Goal: Task Accomplishment & Management: Manage account settings

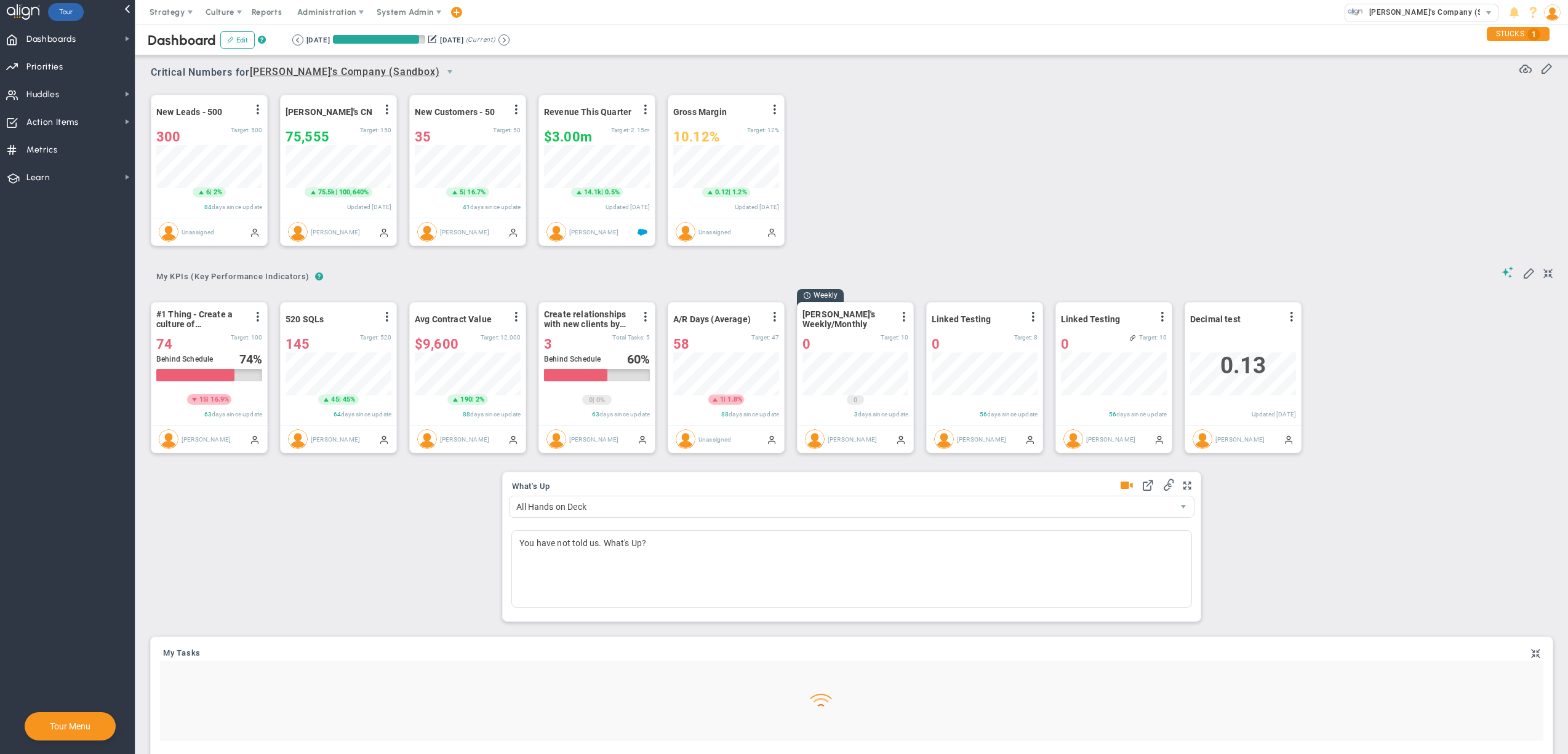
click at [412, 13] on span "System Admin" at bounding box center [405, 12] width 57 height 10
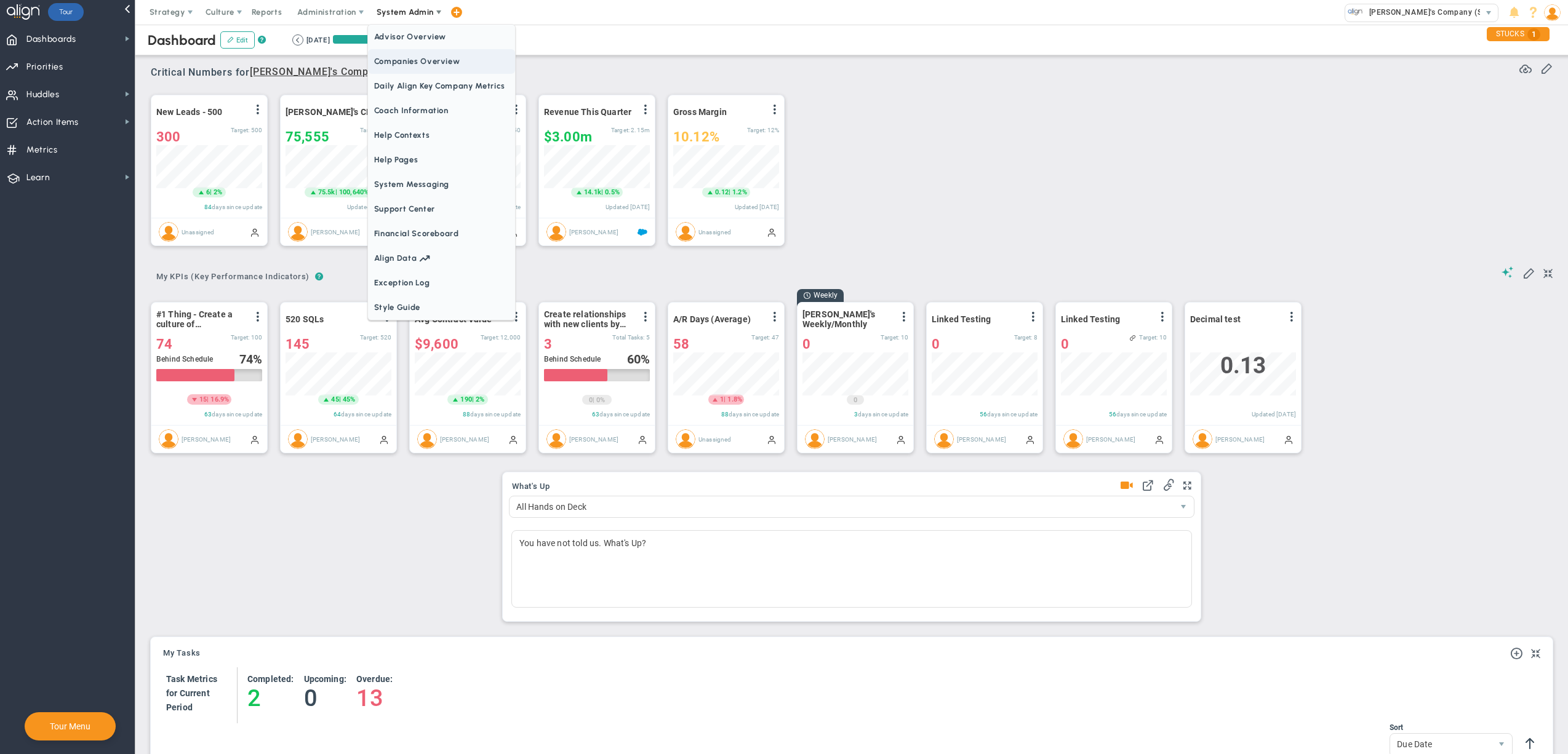
click at [429, 67] on span "Companies Overview" at bounding box center [441, 61] width 147 height 25
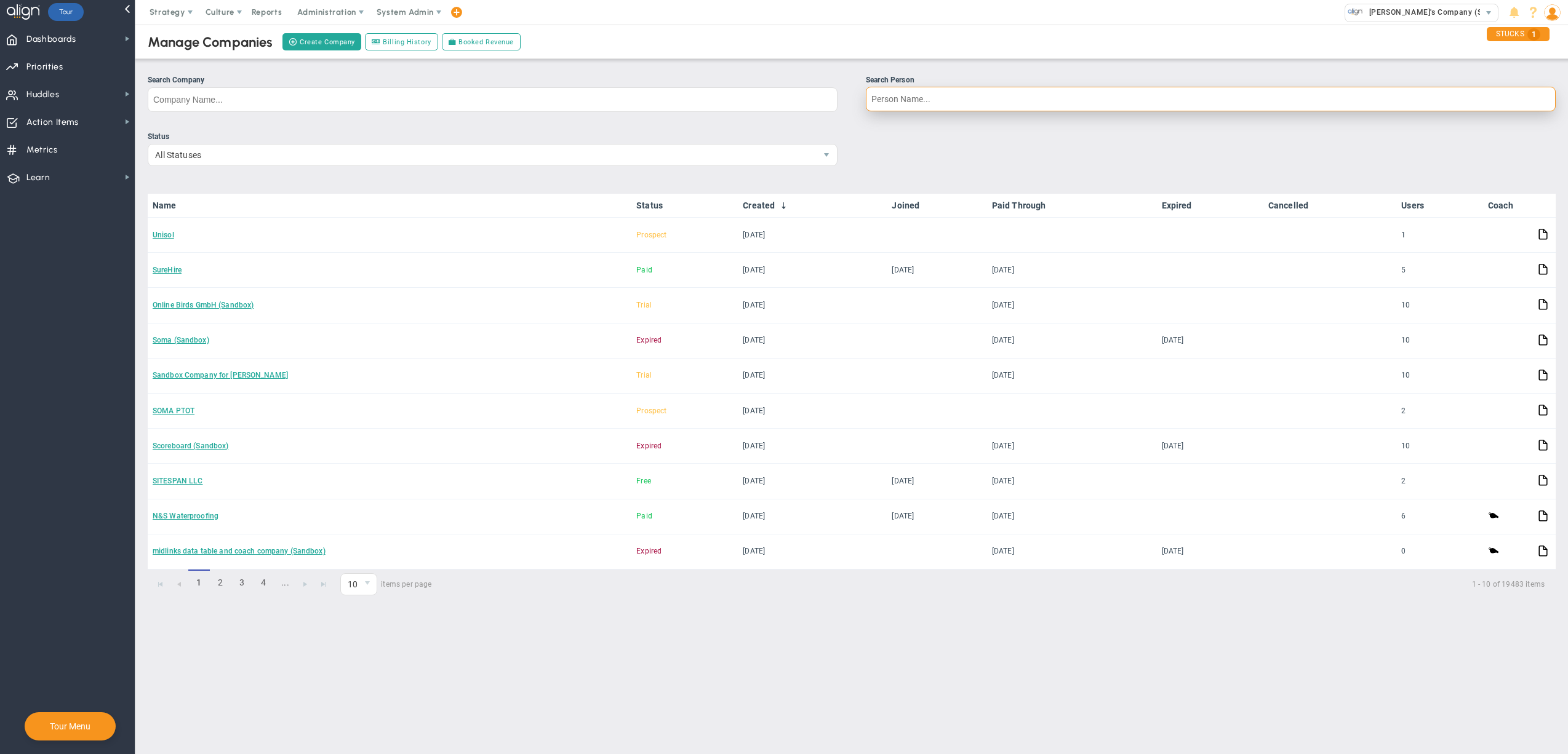
click at [920, 100] on input "Search Person" at bounding box center [1210, 99] width 690 height 25
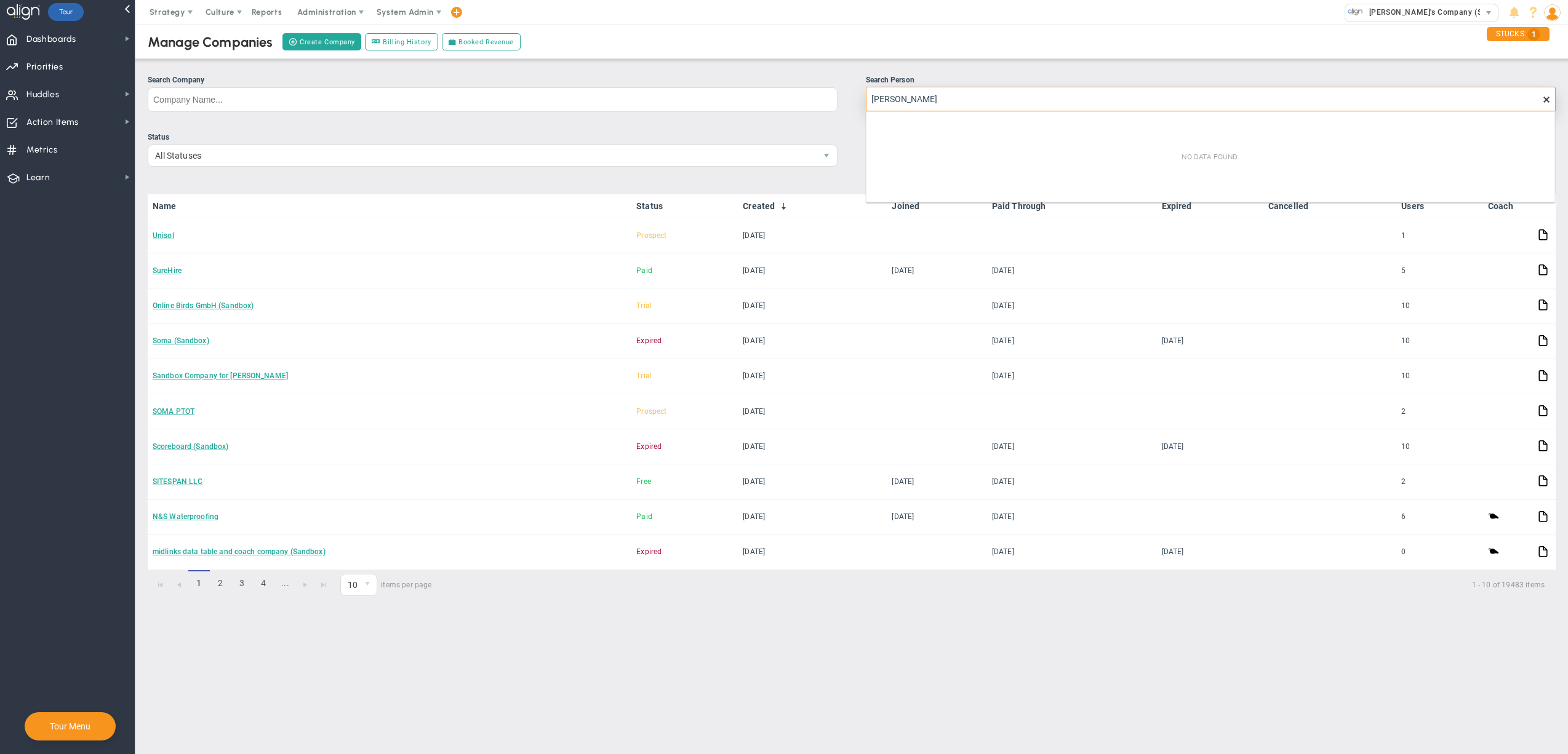
click at [917, 94] on input "[PERSON_NAME]" at bounding box center [1210, 99] width 690 height 25
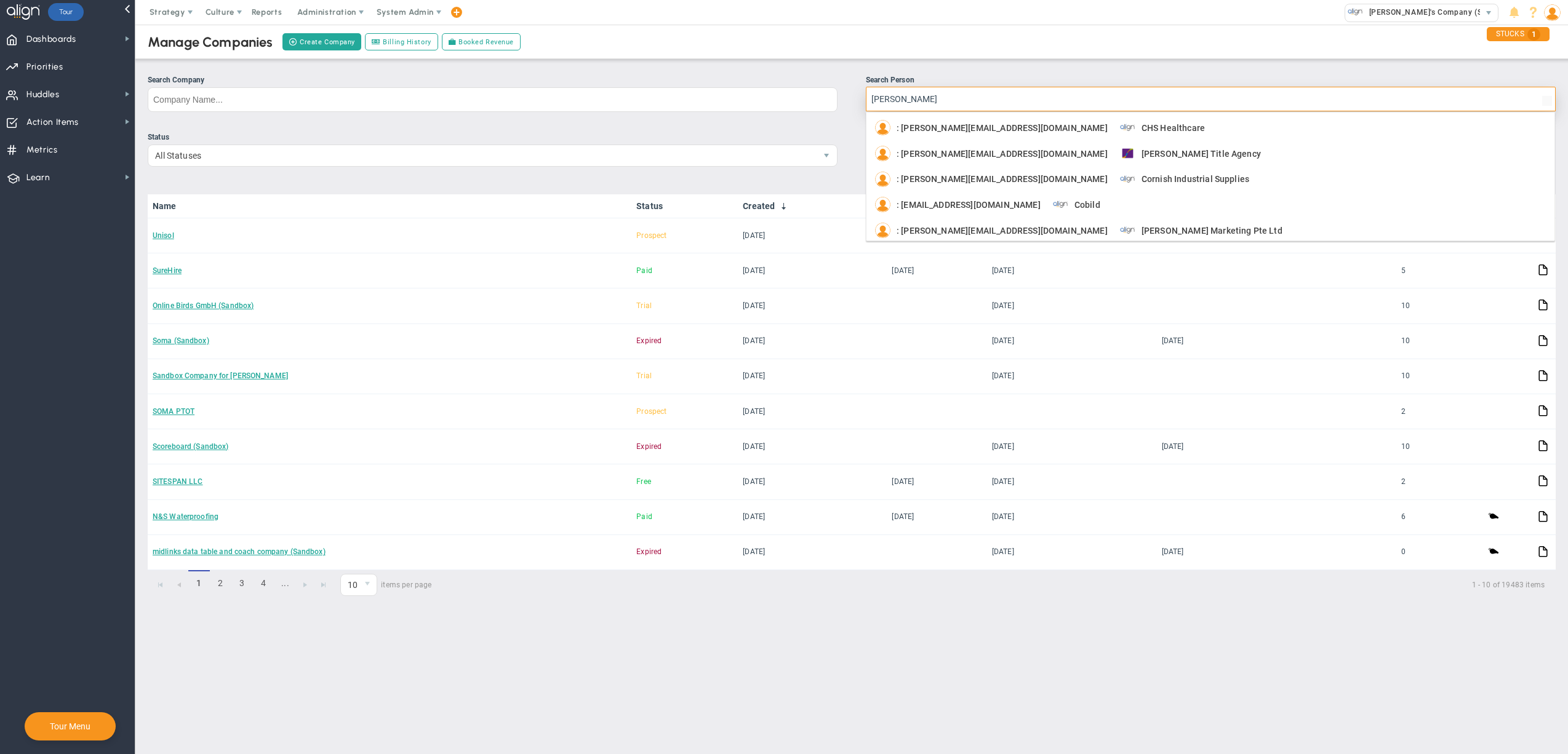
type input "[PERSON_NAME]"
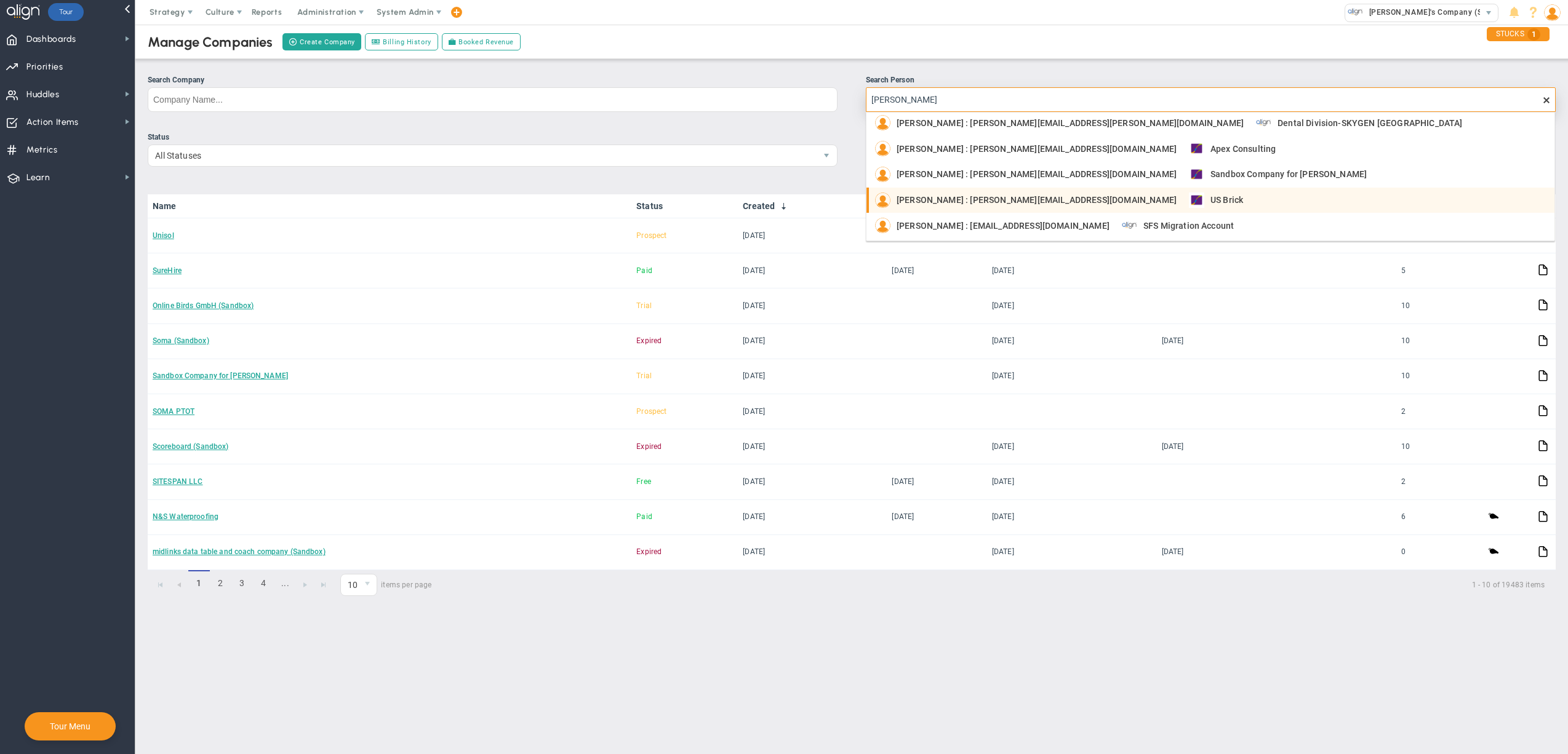
click at [1189, 205] on div "US Brick" at bounding box center [1215, 200] width 54 height 15
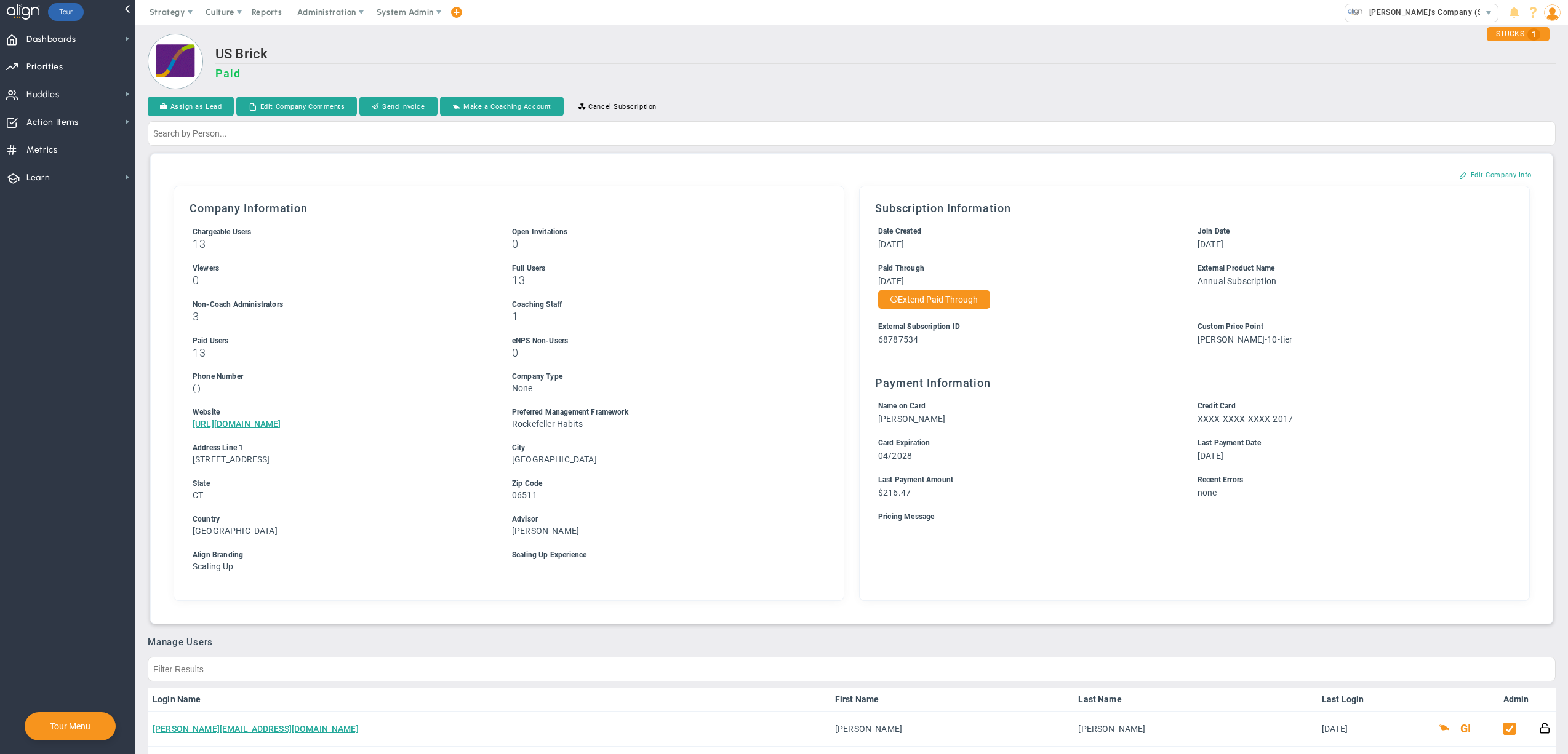
click at [1035, 72] on h3 "Paid" at bounding box center [885, 74] width 1340 height 13
click at [60, 91] on span "Huddles" at bounding box center [43, 95] width 33 height 26
click at [321, 18] on span "Administration" at bounding box center [327, 12] width 79 height 25
click at [328, 62] on span "Manage Huddles" at bounding box center [339, 61] width 101 height 25
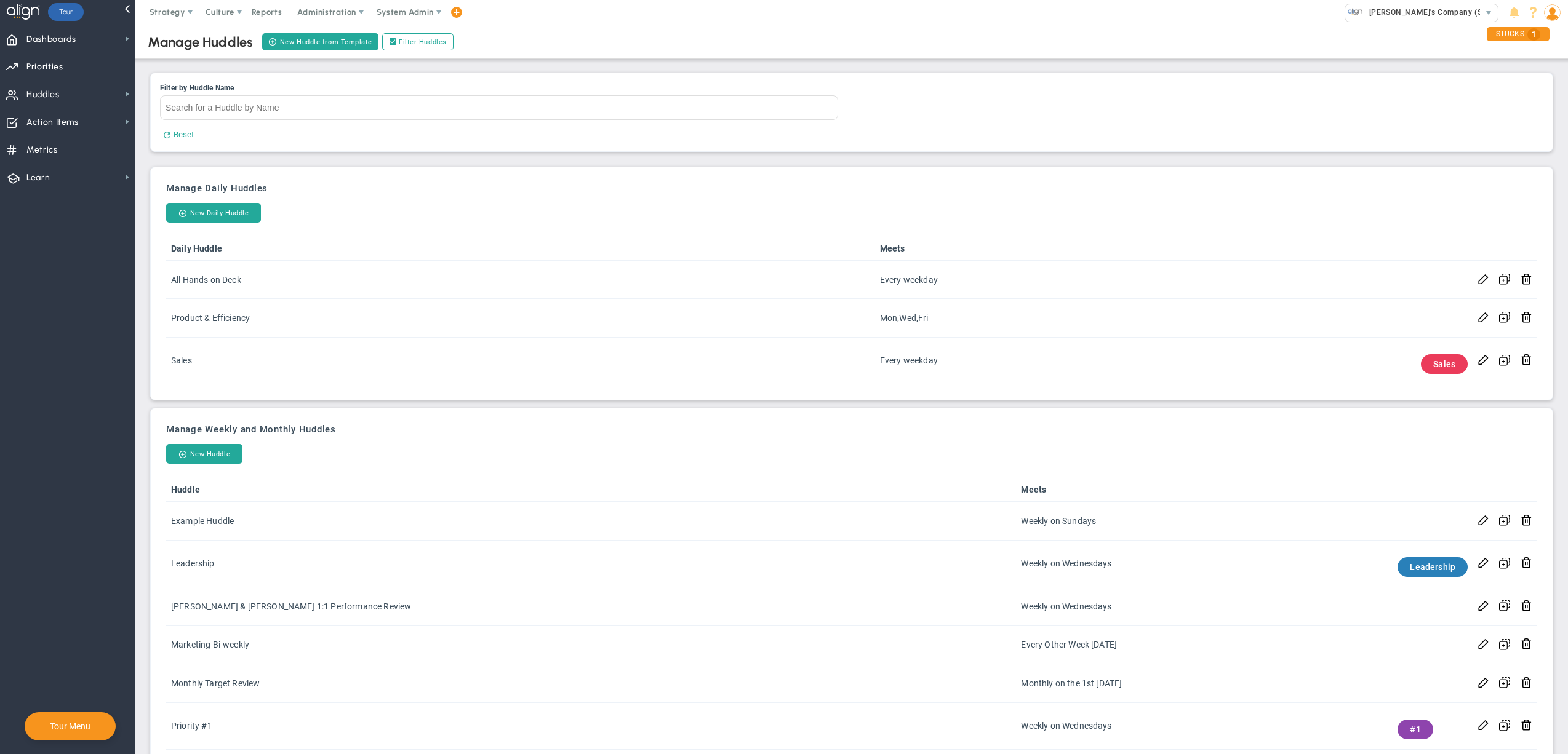
scroll to position [32, 0]
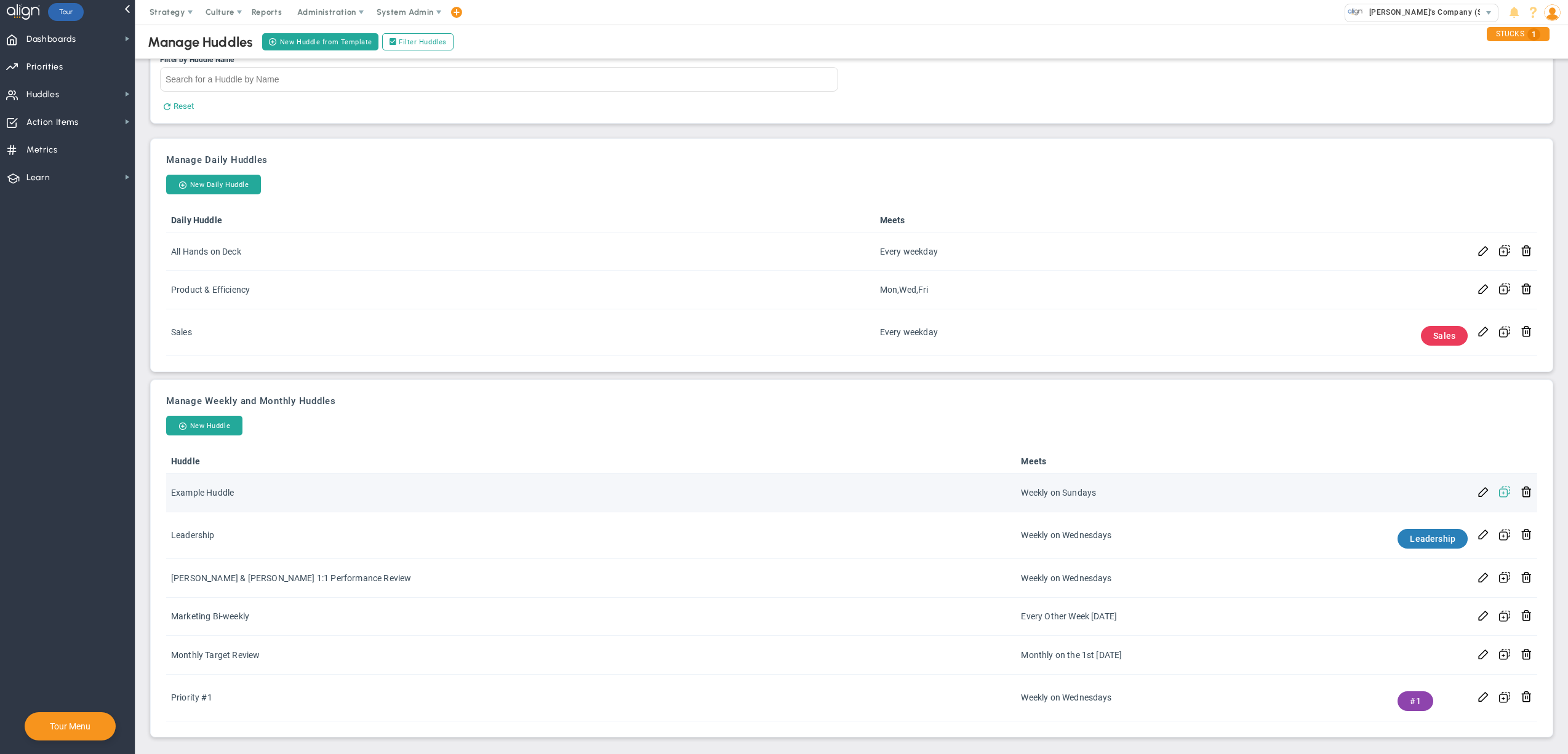
click at [1499, 492] on span at bounding box center [1504, 492] width 11 height 11
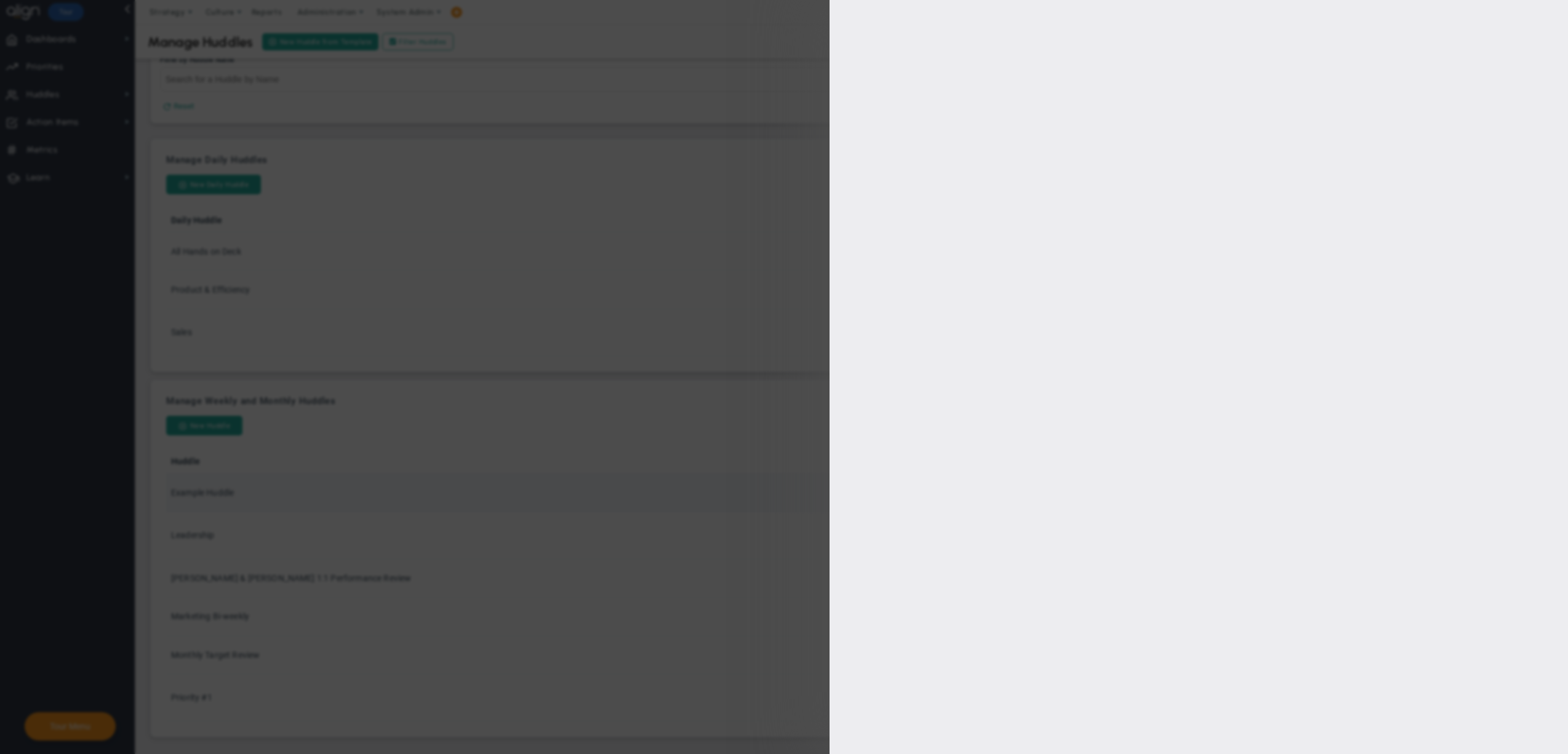
type input "CLONE - Example Huddle"
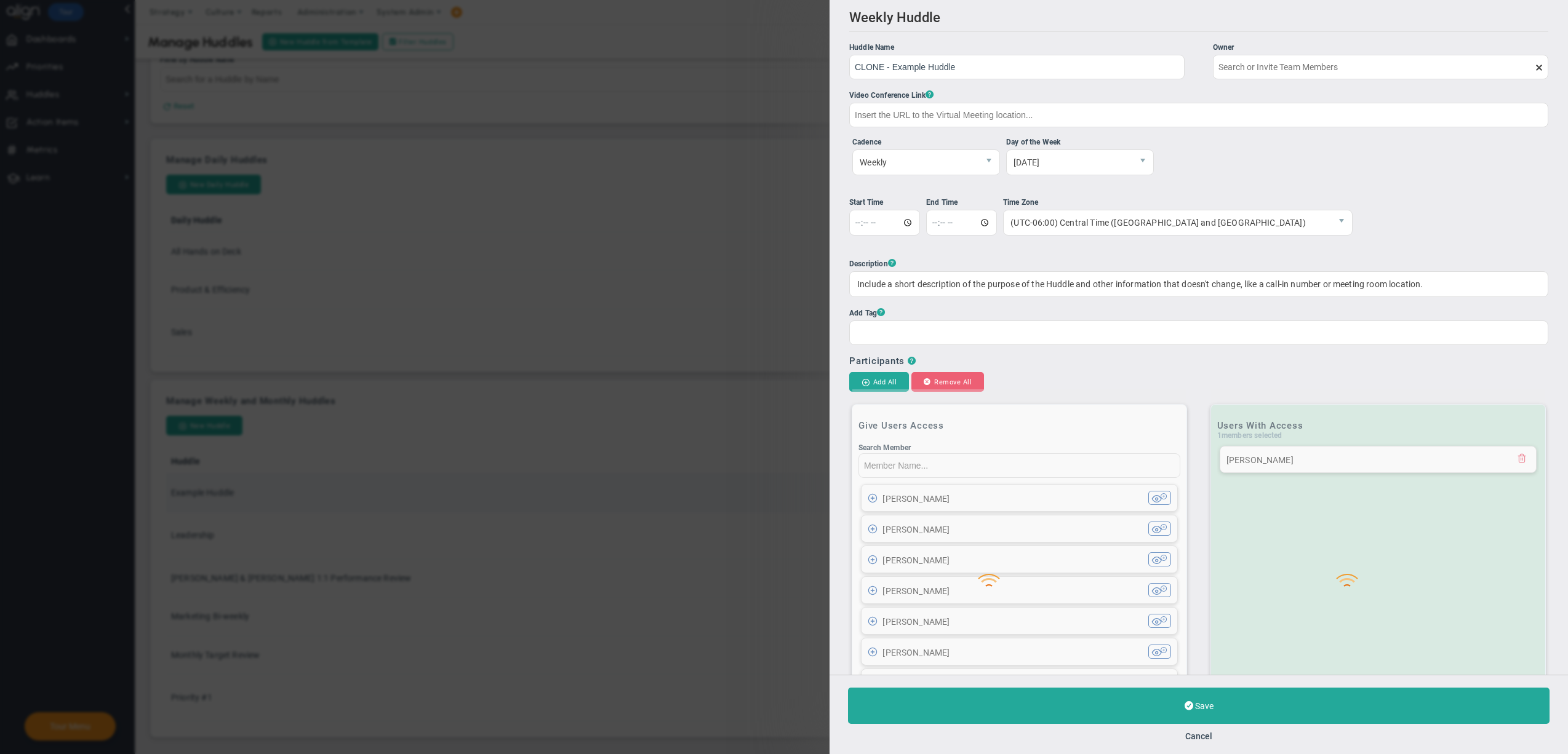
type input "[PERSON_NAME]"
click at [902, 156] on span "Weekly" at bounding box center [915, 162] width 125 height 25
click at [1202, 731] on button "Cancel" at bounding box center [1199, 736] width 27 height 10
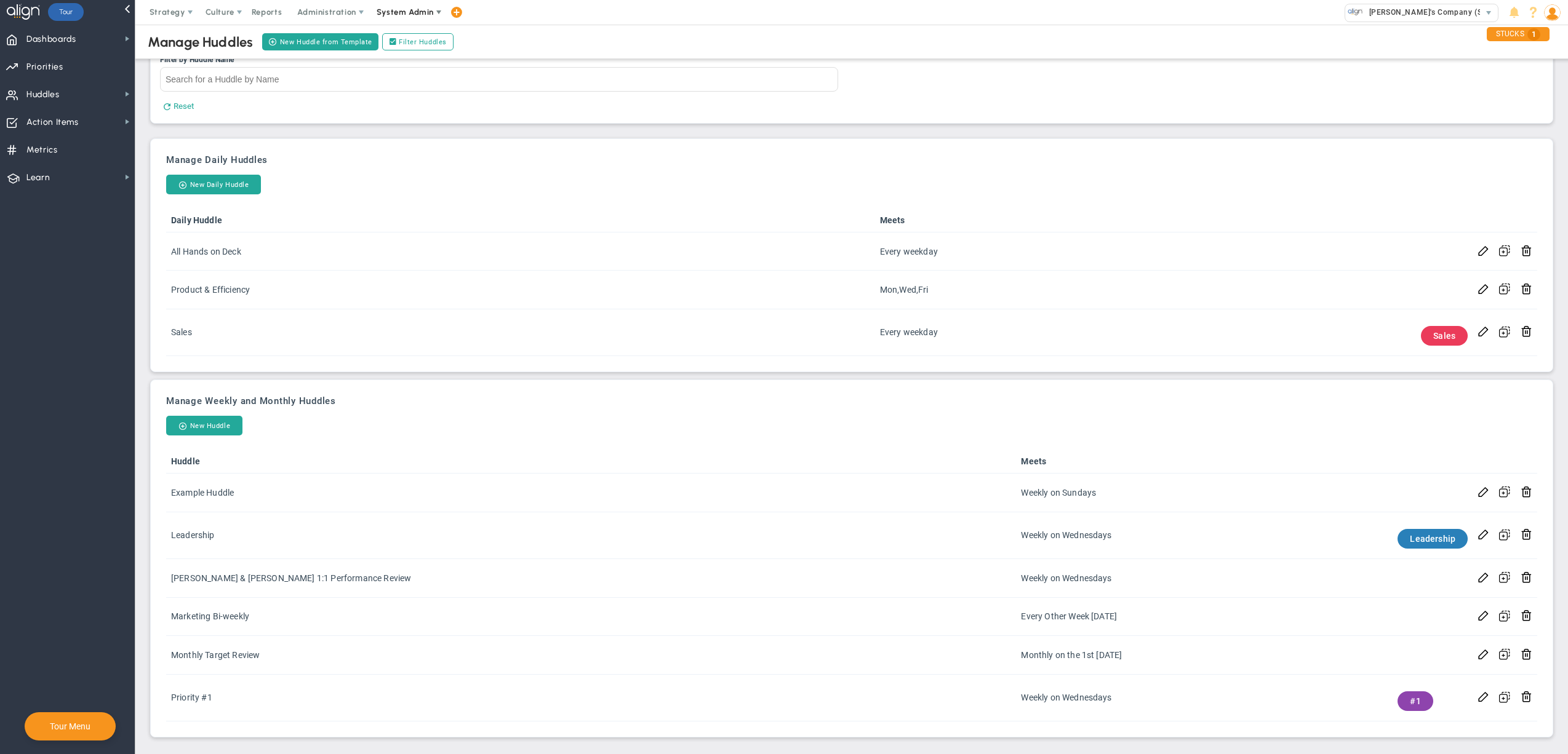
click at [411, 12] on span "System Admin" at bounding box center [405, 12] width 57 height 10
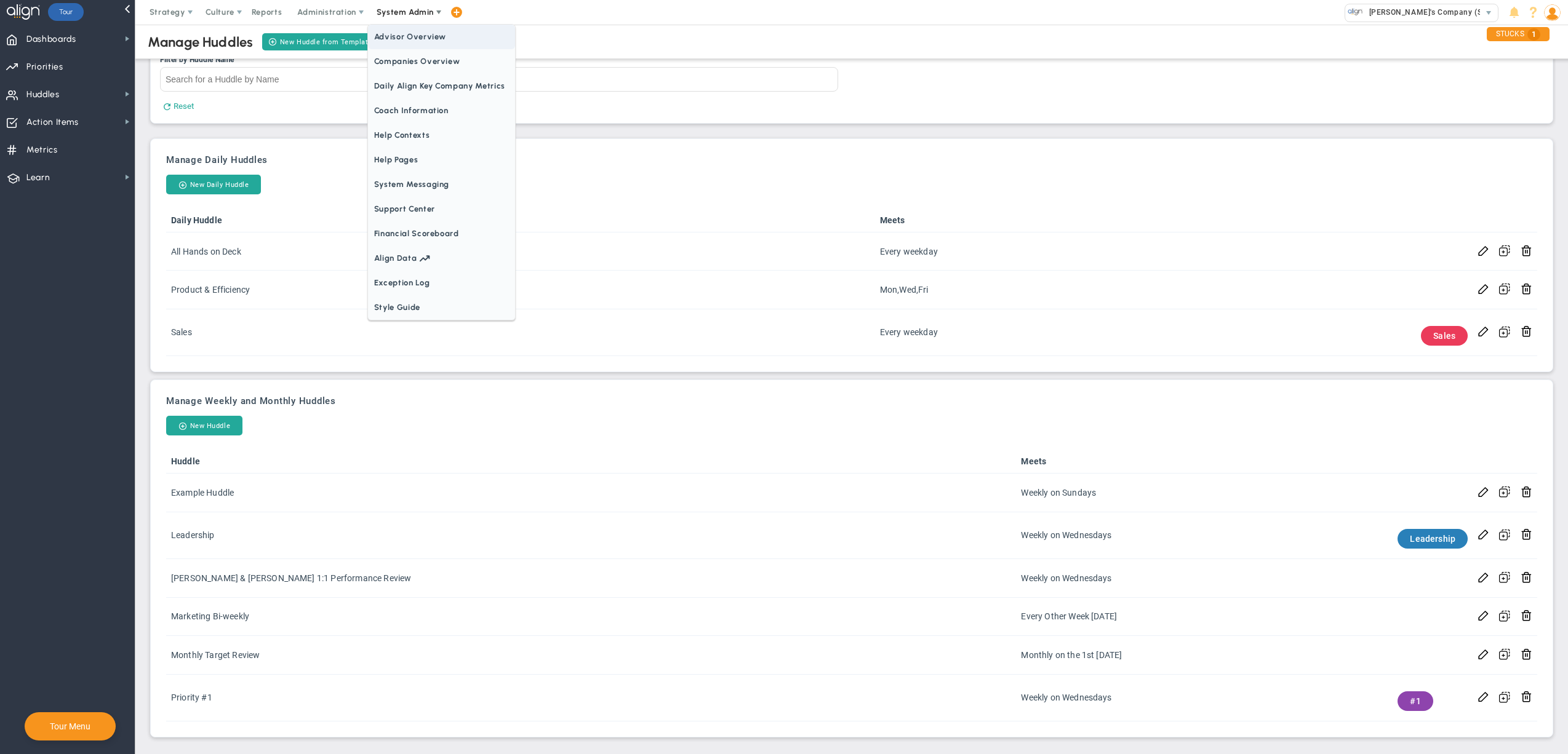
click at [415, 55] on span "Companies Overview" at bounding box center [441, 61] width 147 height 25
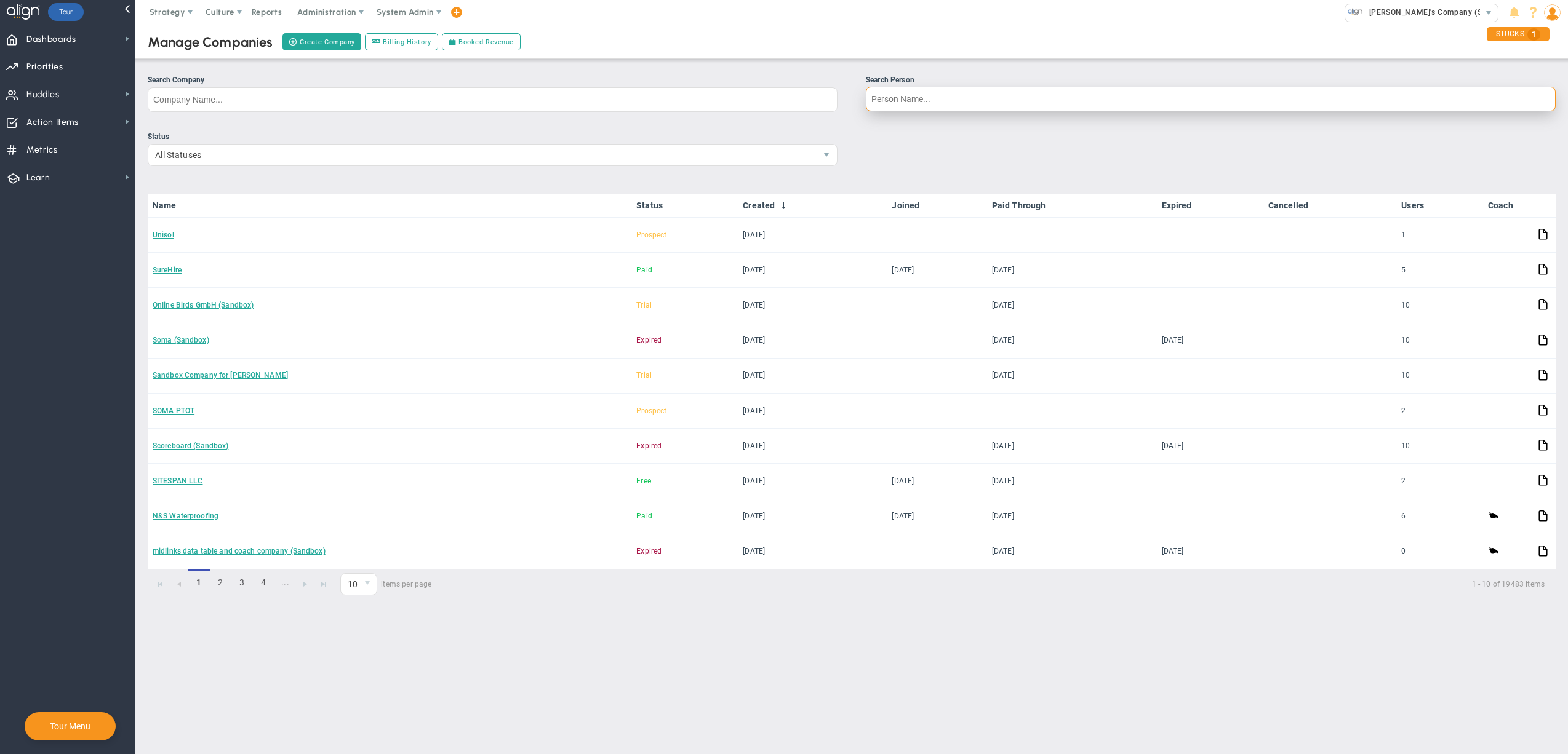
click at [932, 101] on input "Search Person" at bounding box center [1210, 99] width 690 height 25
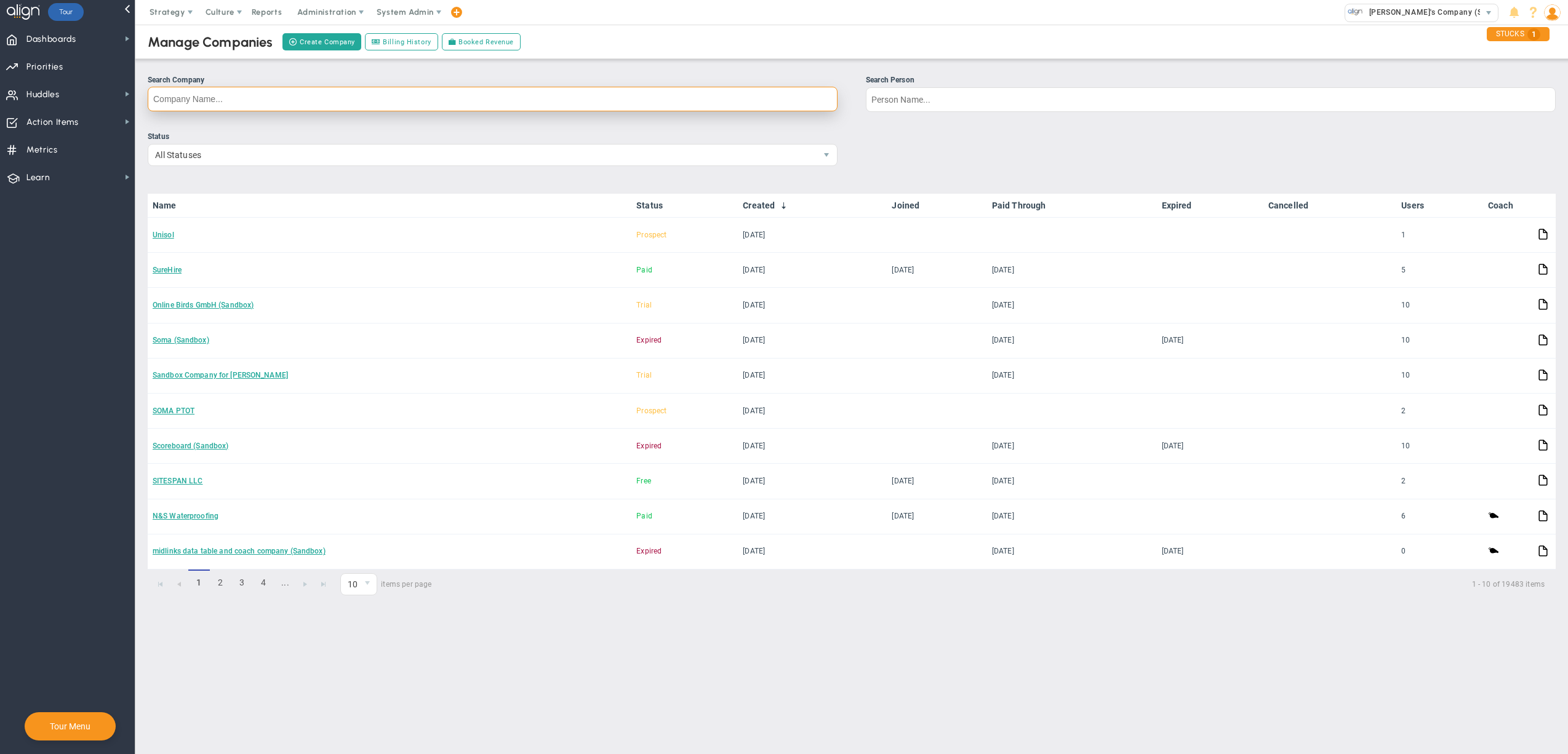
click at [777, 101] on input "Search Company" at bounding box center [492, 99] width 690 height 25
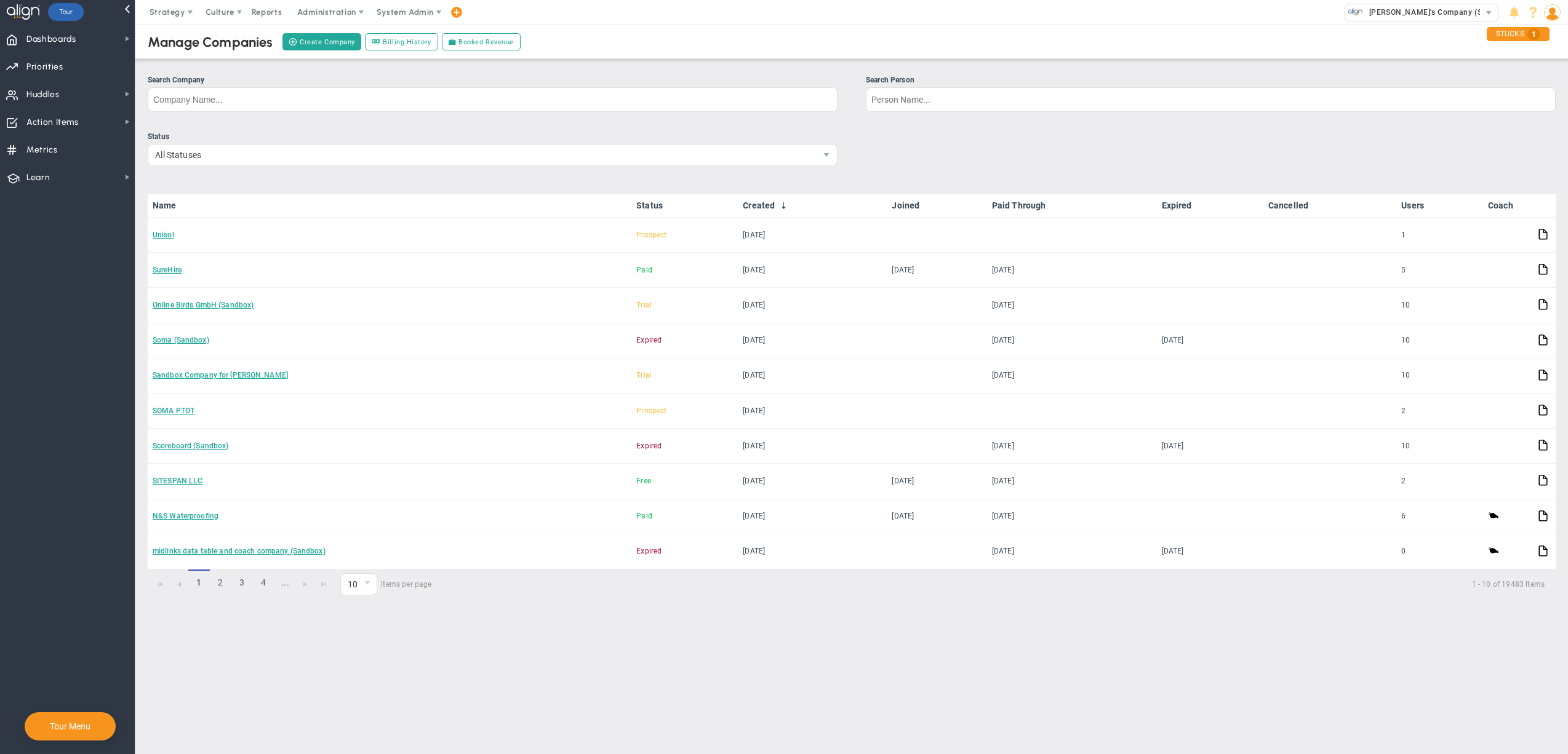
click at [845, 107] on ul "Search Company Search Person" at bounding box center [851, 98] width 1408 height 47
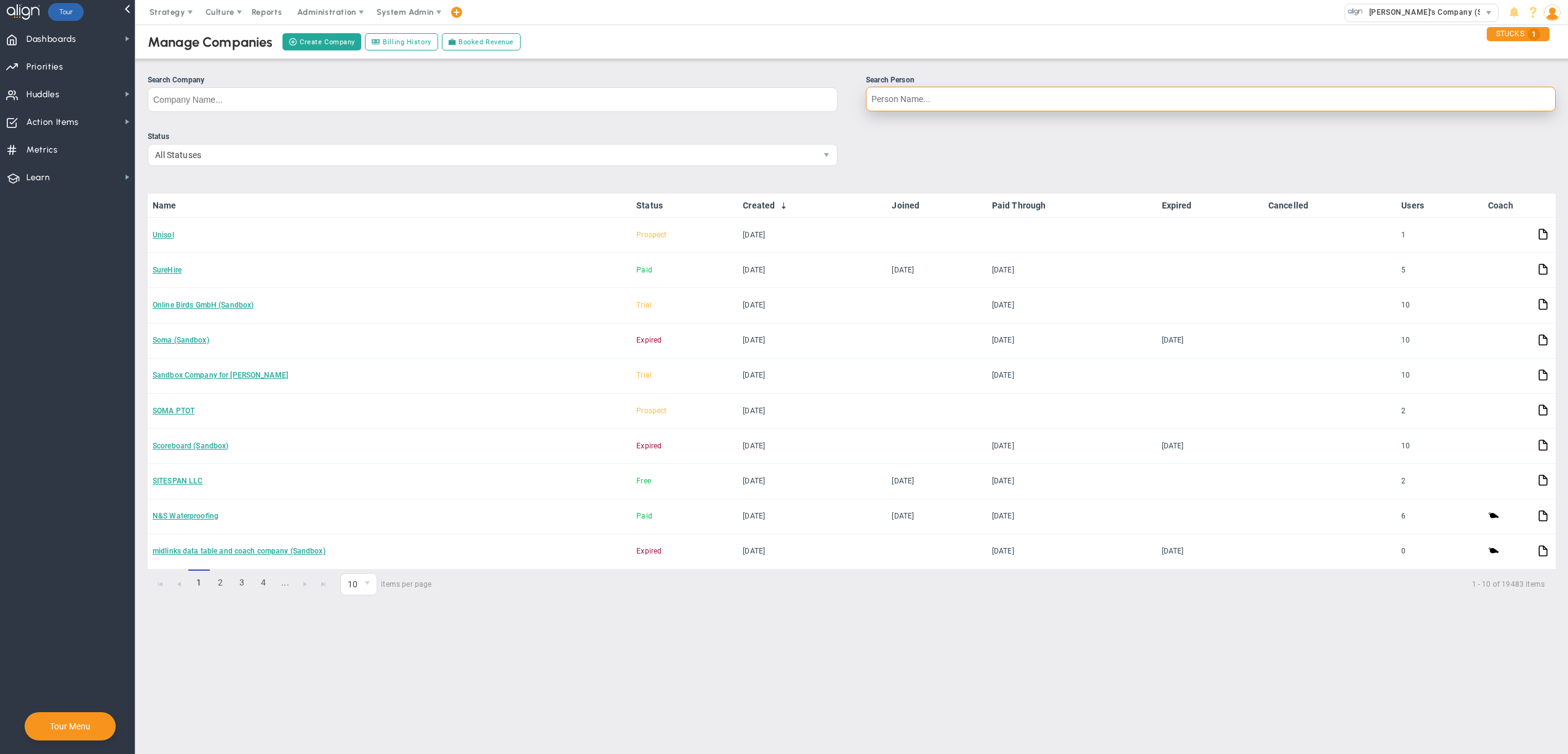
click at [914, 104] on input "Search Person" at bounding box center [1210, 99] width 690 height 25
type input "[PERSON_NAME]"
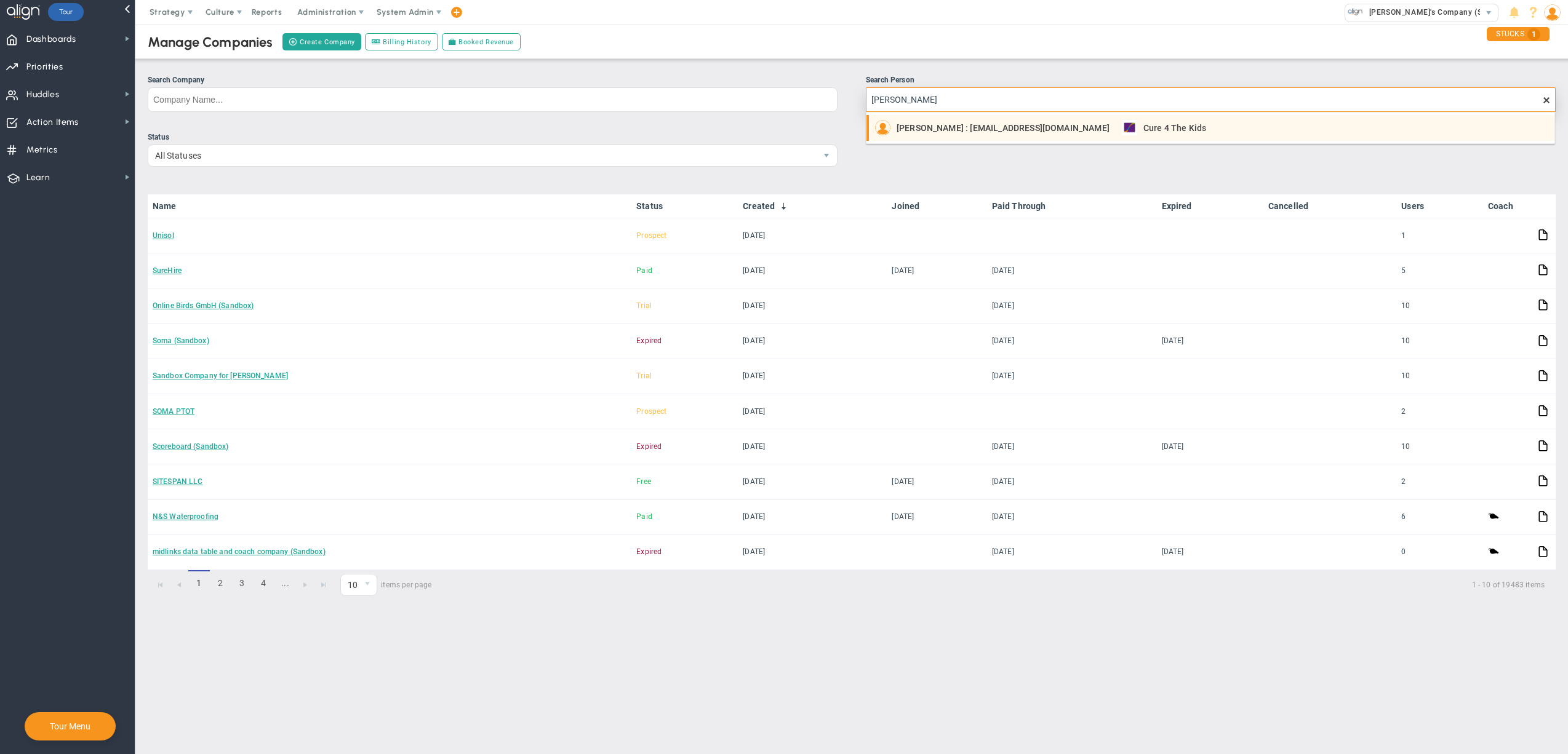
click at [945, 126] on span "[PERSON_NAME] : [EMAIL_ADDRESS][DOMAIN_NAME]" at bounding box center [1003, 128] width 213 height 9
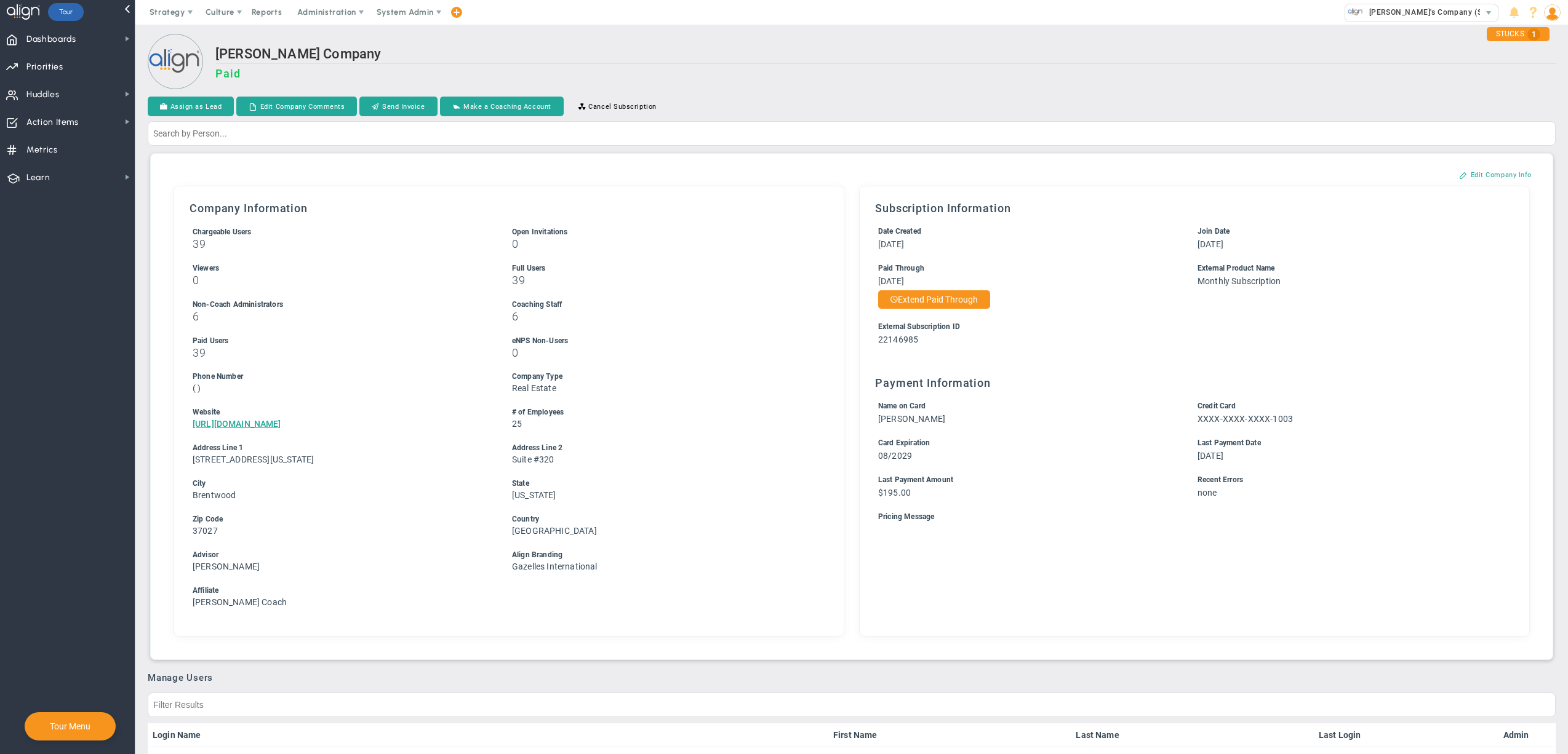
click at [926, 36] on div "[PERSON_NAME] Company Paid" at bounding box center [851, 62] width 1408 height 58
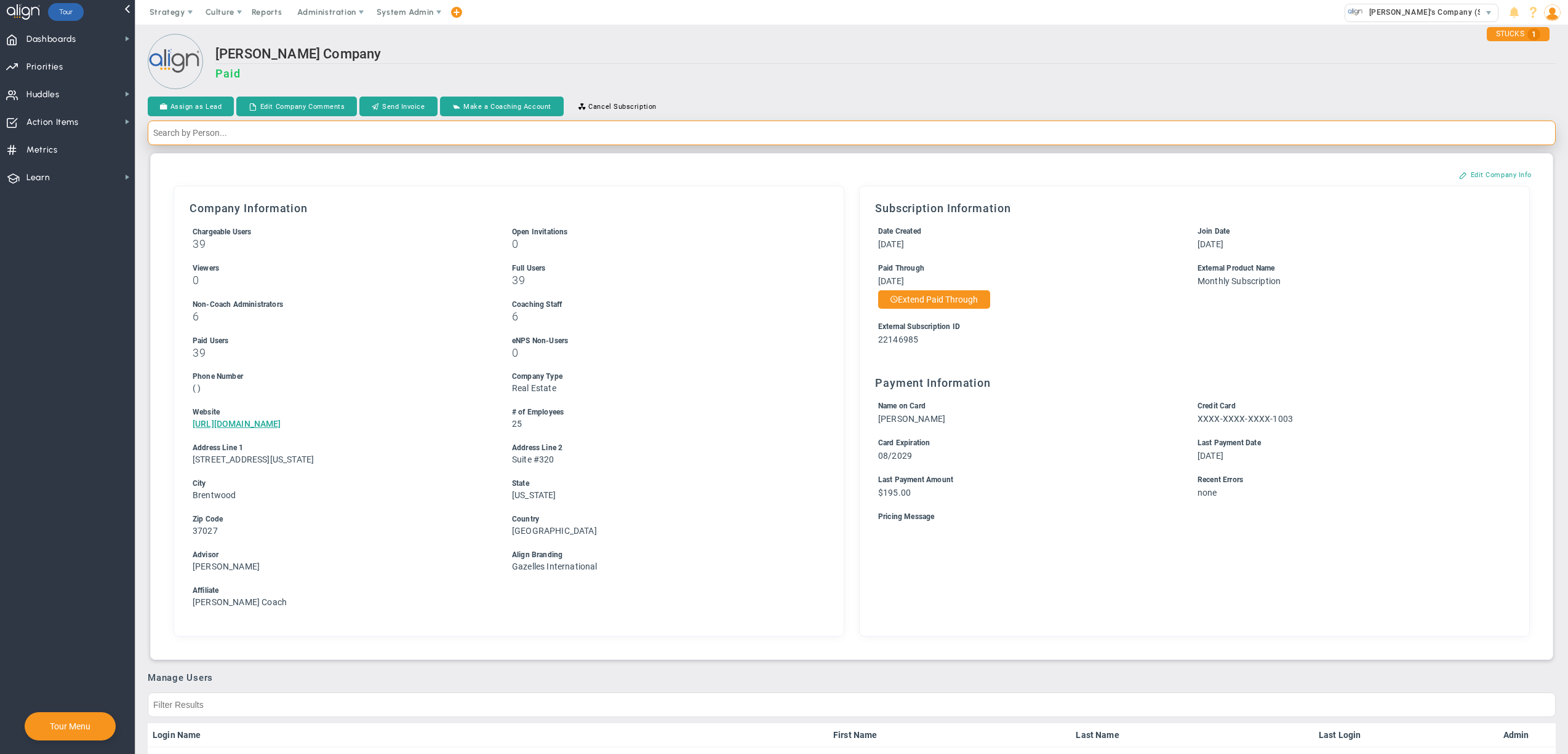
click at [592, 131] on input "text" at bounding box center [851, 133] width 1408 height 25
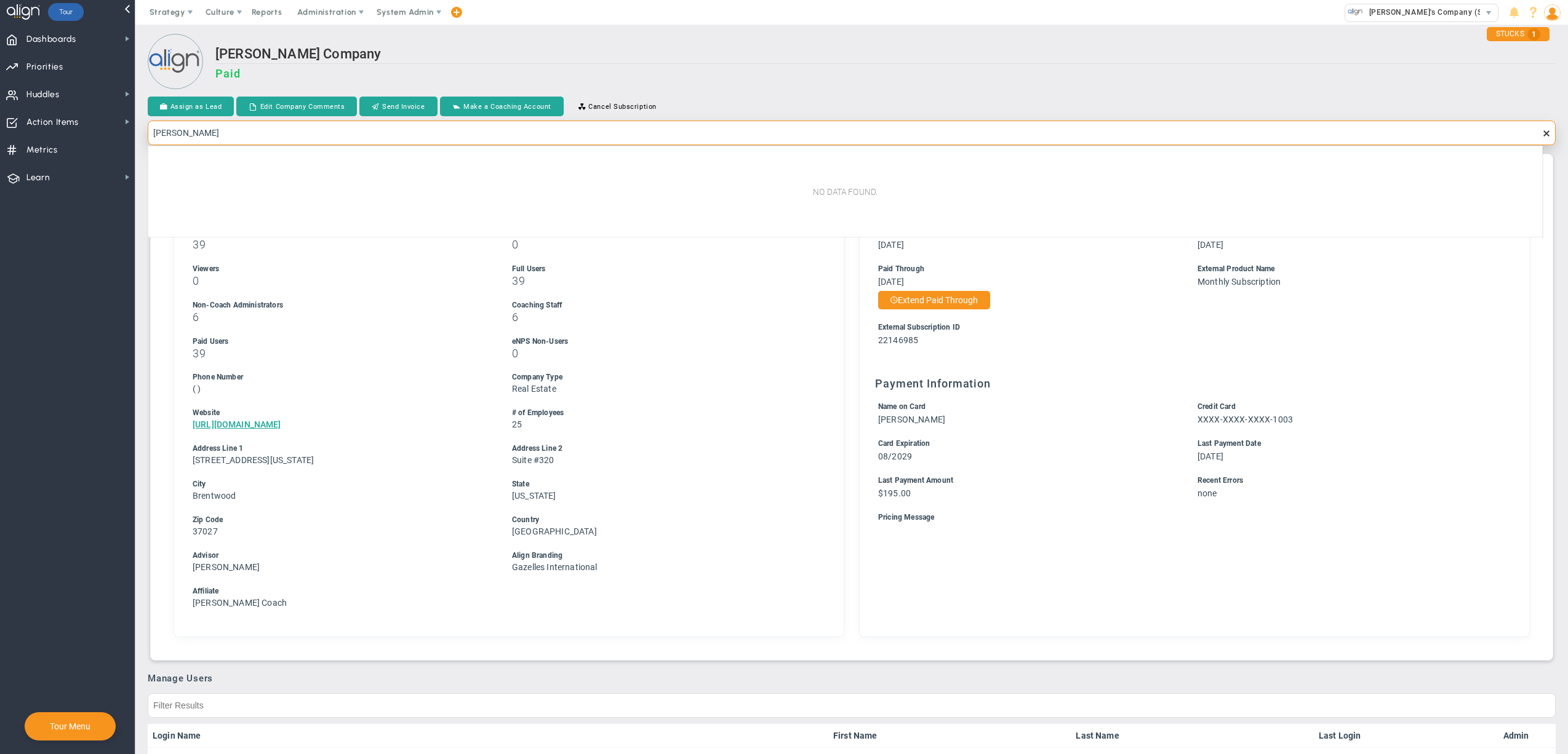
type input "[PERSON_NAME]"
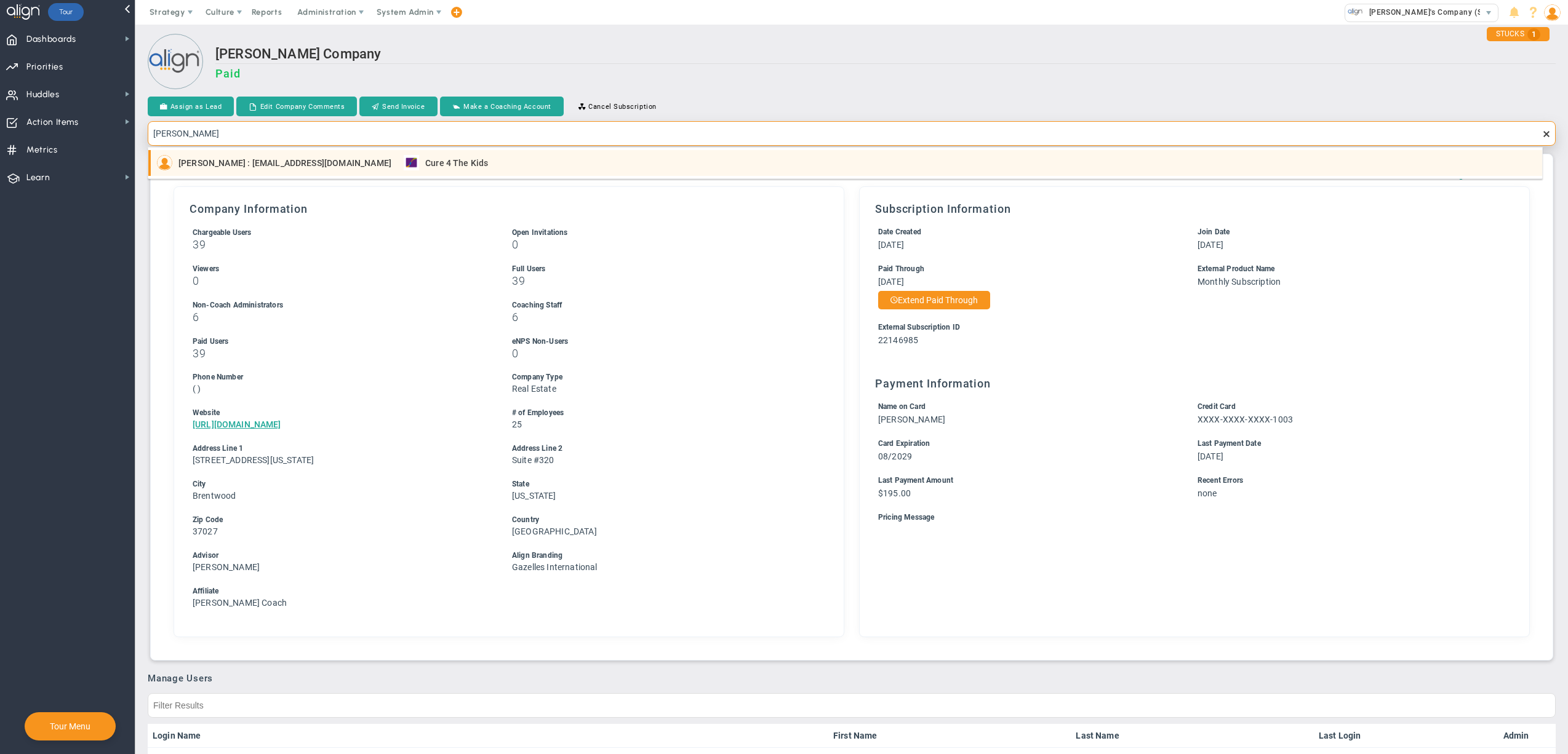
click at [415, 168] on div "Cure 4 The Kids" at bounding box center [446, 163] width 85 height 15
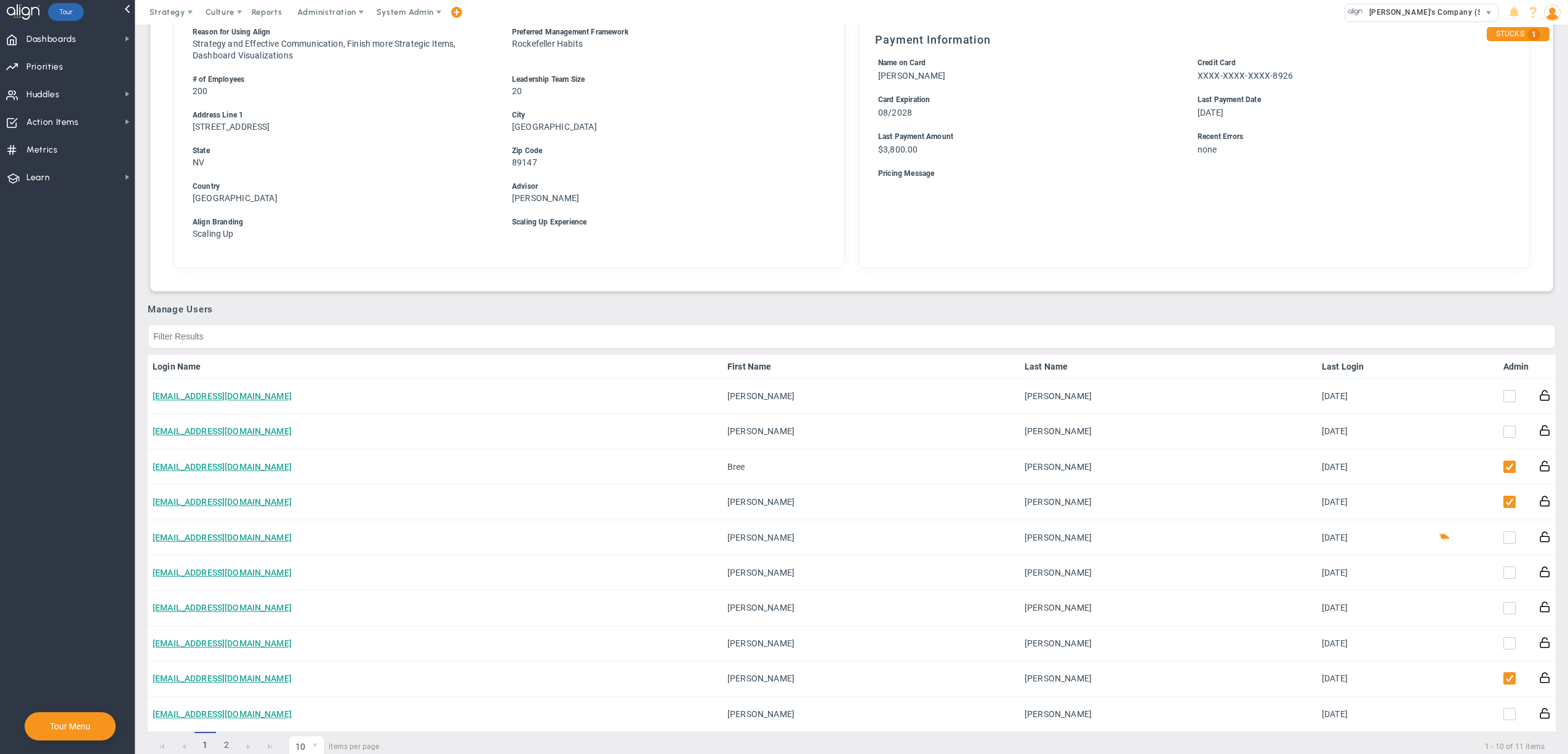
scroll to position [454, 0]
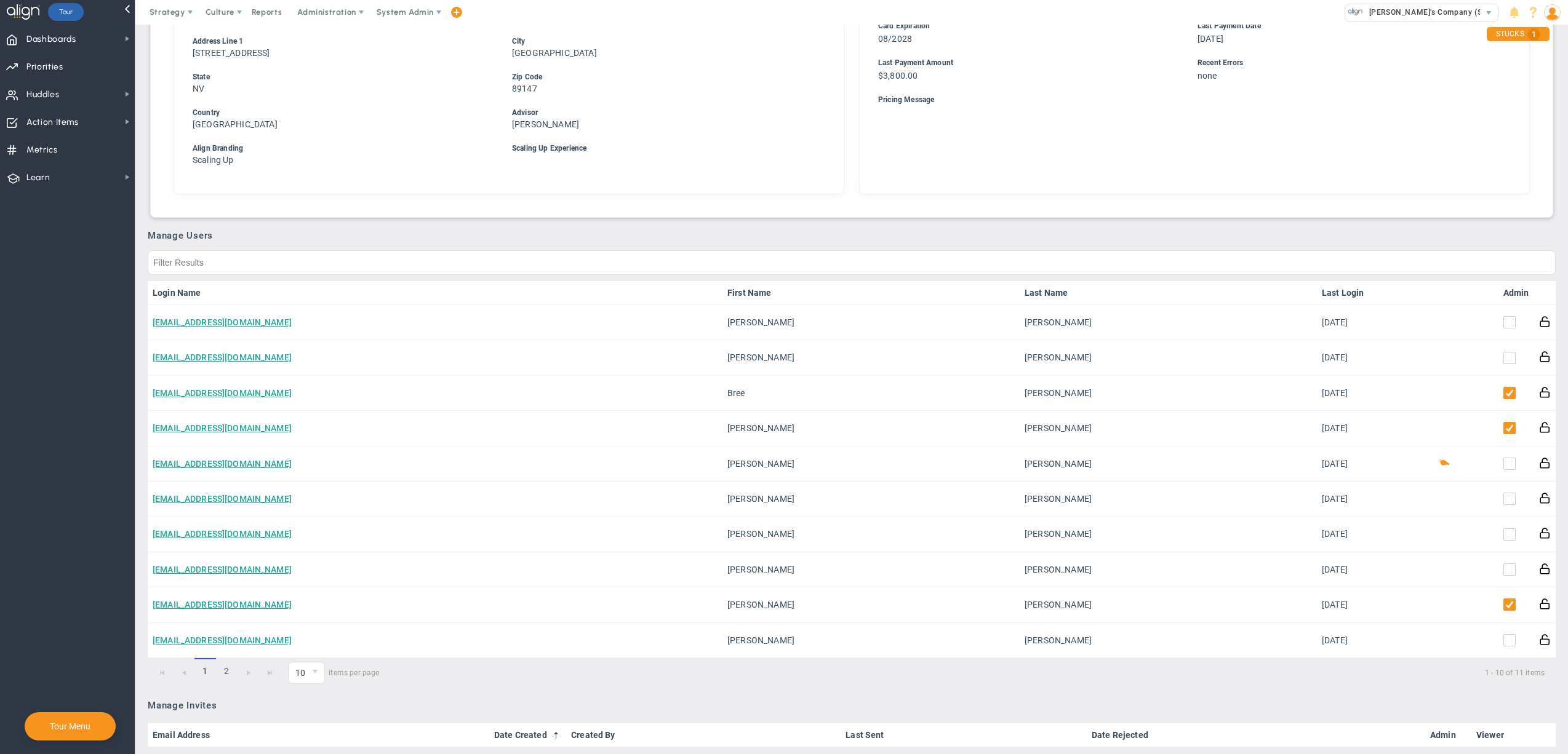
click at [1508, 289] on link "Admin" at bounding box center [1516, 292] width 26 height 10
click at [1489, 288] on link "Admin" at bounding box center [1509, 292] width 40 height 10
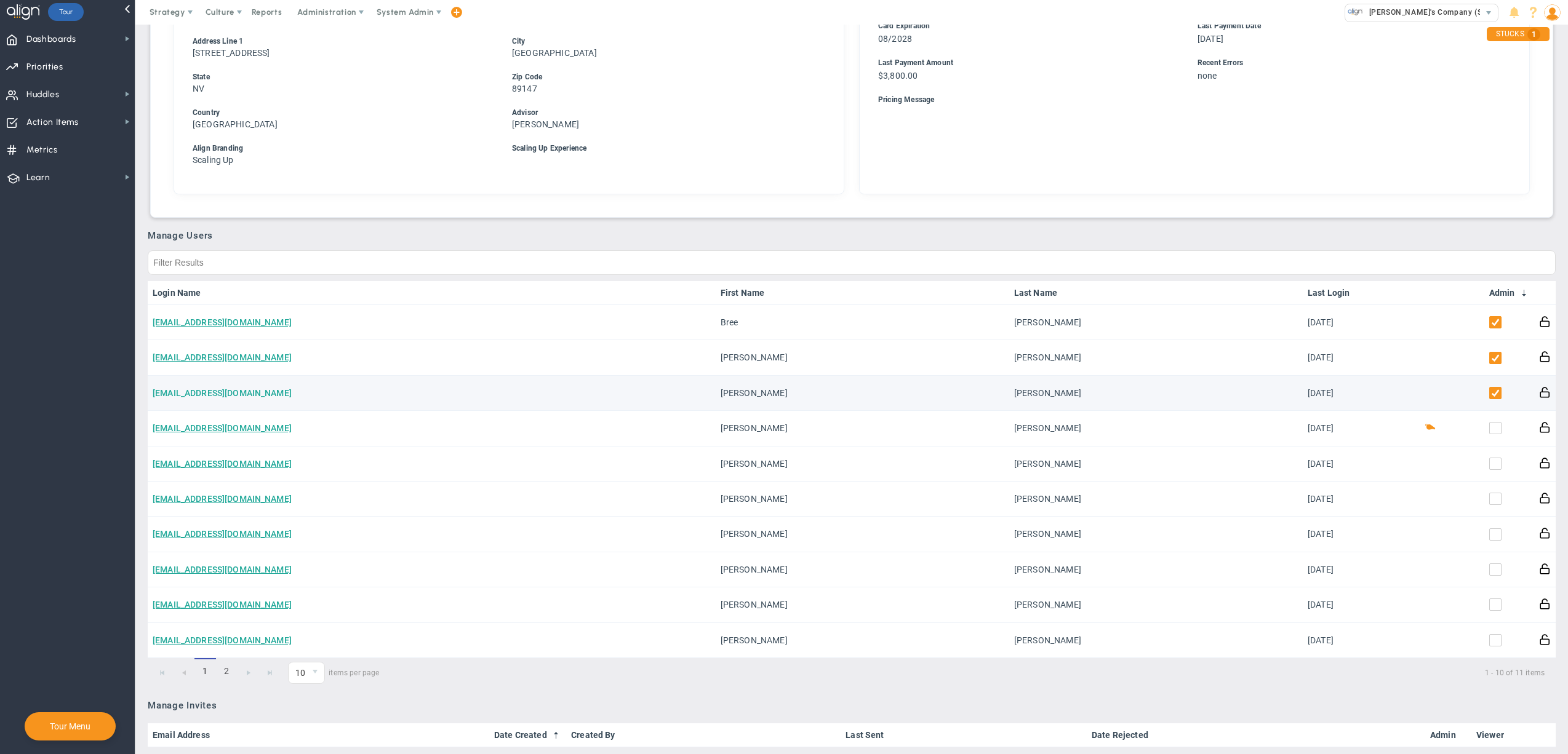
click at [198, 388] on link "[EMAIL_ADDRESS][DOMAIN_NAME]" at bounding box center [222, 393] width 139 height 10
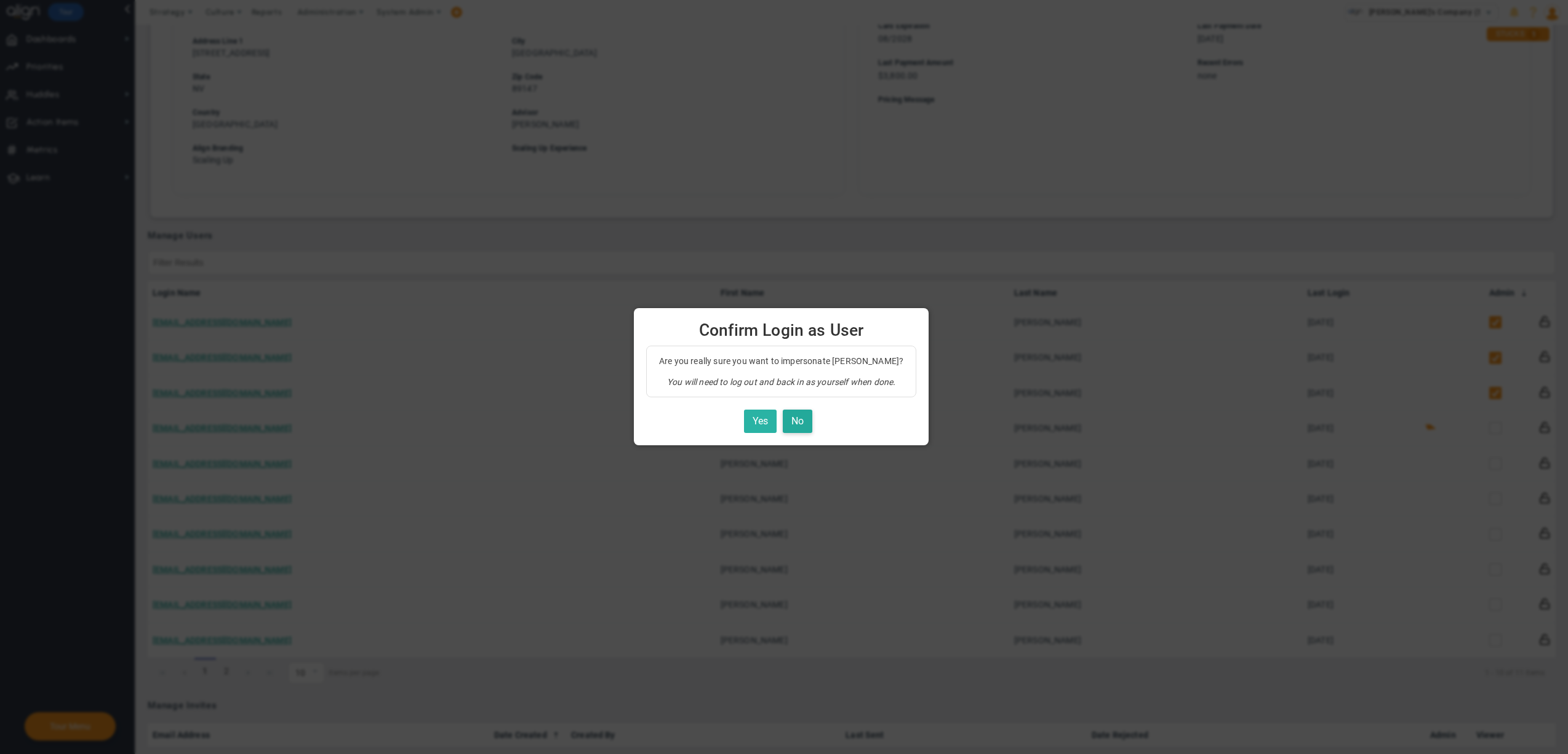
click at [758, 424] on button "Yes" at bounding box center [760, 422] width 32 height 24
